Goal: Task Accomplishment & Management: Use online tool/utility

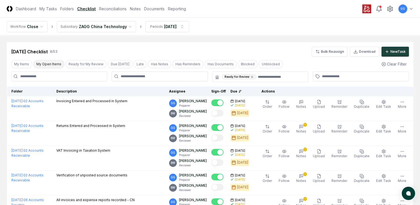
click at [47, 64] on button "My Open Items" at bounding box center [48, 64] width 31 height 8
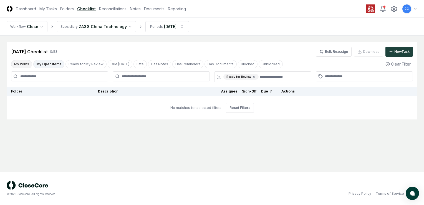
click at [23, 63] on button "My Items" at bounding box center [21, 64] width 21 height 8
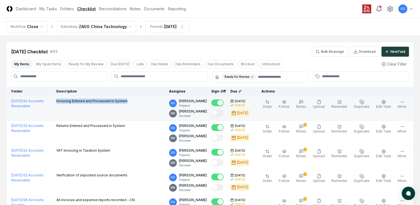
drag, startPoint x: 55, startPoint y: 100, endPoint x: 132, endPoint y: 106, distance: 76.8
click at [132, 106] on td "Invoicing Entered and Processed in System" at bounding box center [110, 108] width 113 height 25
click at [99, 112] on td "Invoicing Entered and Processed in System" at bounding box center [110, 108] width 113 height 25
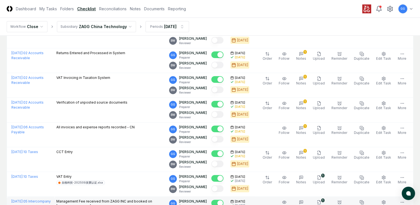
scroll to position [17, 0]
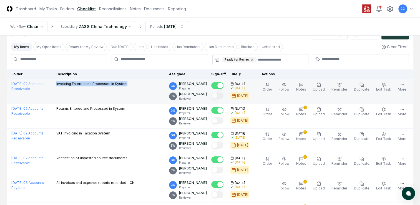
drag, startPoint x: 55, startPoint y: 83, endPoint x: 141, endPoint y: 90, distance: 86.3
click at [141, 90] on td "Invoicing Entered and Processed in System" at bounding box center [110, 91] width 113 height 25
click at [122, 97] on td "Invoicing Entered and Processed in System" at bounding box center [110, 91] width 113 height 25
drag, startPoint x: 55, startPoint y: 82, endPoint x: 136, endPoint y: 86, distance: 81.0
click at [136, 86] on td "Invoicing Entered and Processed in System" at bounding box center [110, 91] width 113 height 25
